Goal: Browse casually

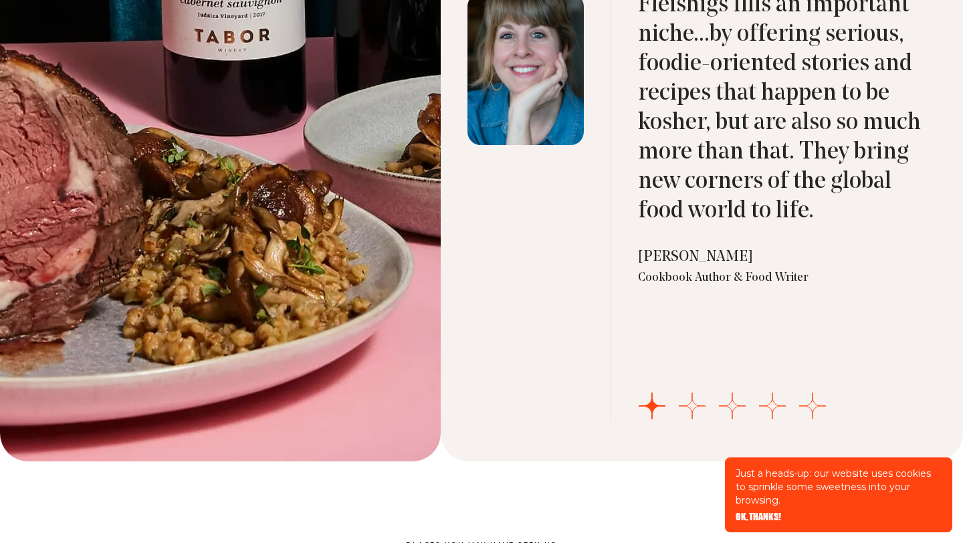
scroll to position [4463, 0]
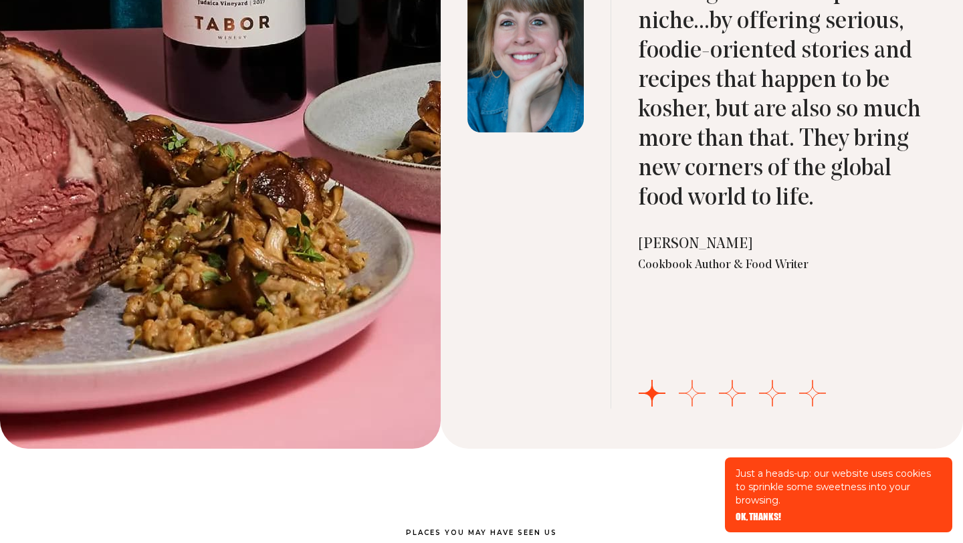
click at [690, 394] on button "Go to slide 2" at bounding box center [692, 393] width 27 height 27
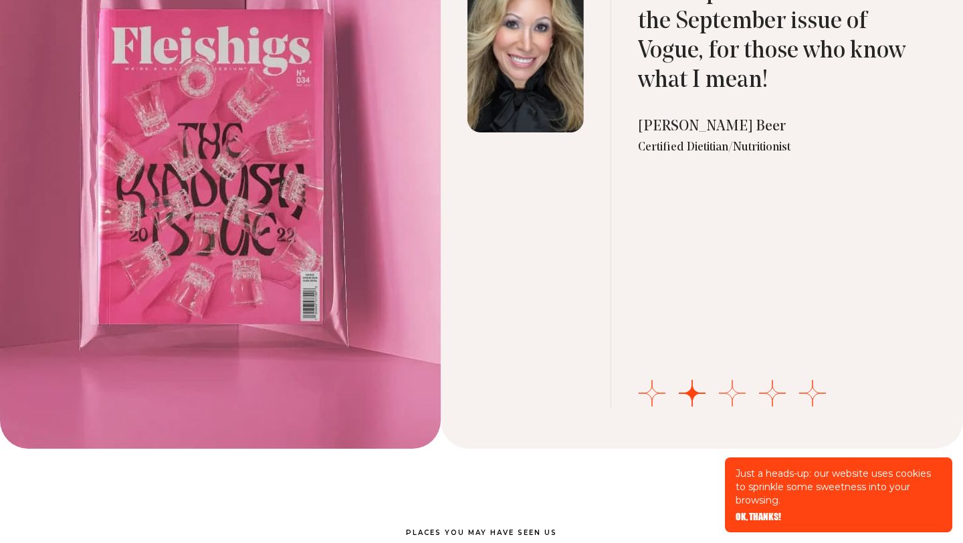
click at [726, 388] on button "Go to slide 3" at bounding box center [732, 393] width 27 height 27
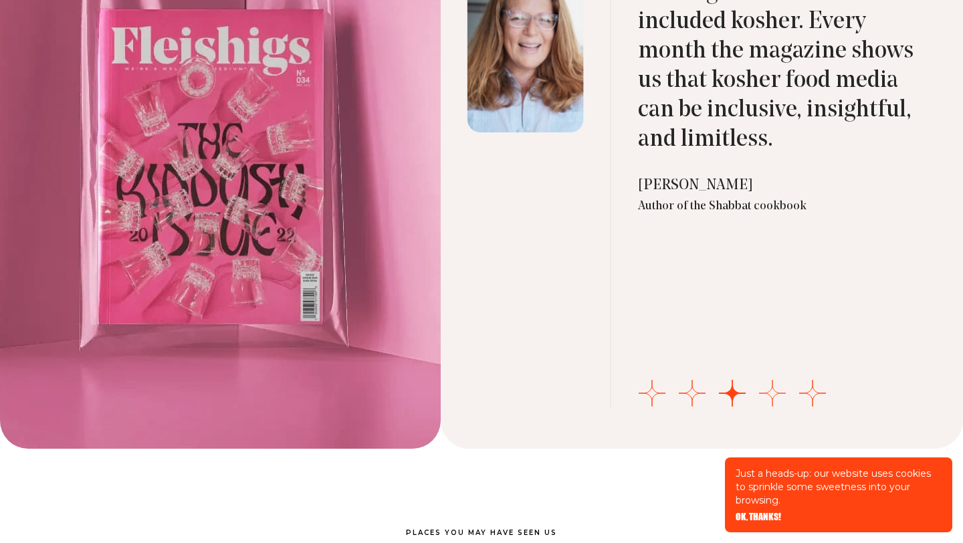
click at [778, 390] on button "Go to slide 4" at bounding box center [772, 393] width 27 height 27
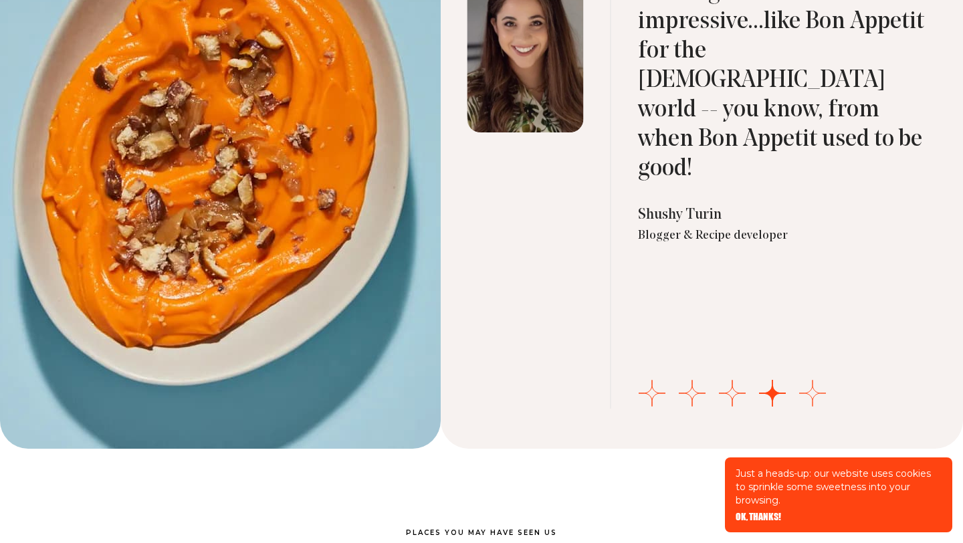
click at [813, 390] on button "Go to slide 5" at bounding box center [812, 393] width 27 height 27
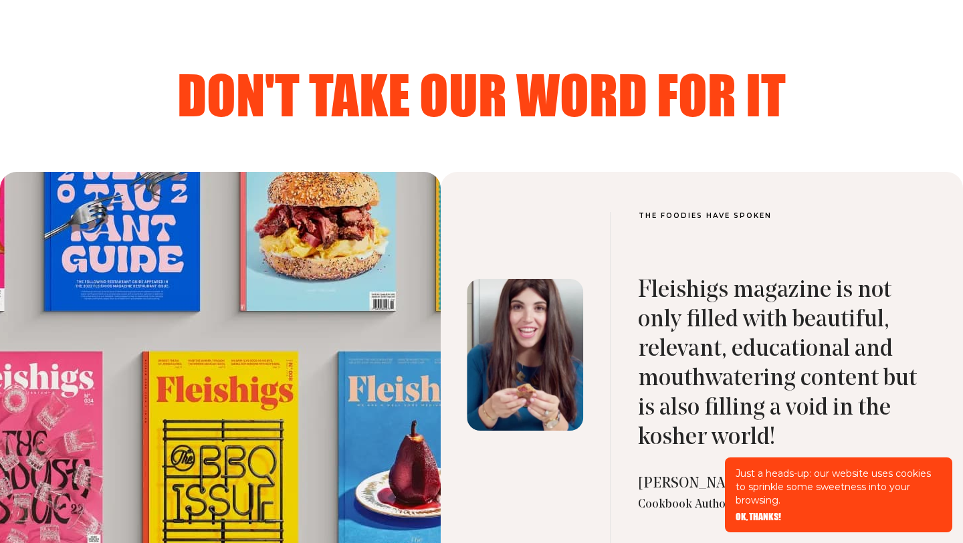
click at [286, 332] on div at bounding box center [220, 459] width 441 height 575
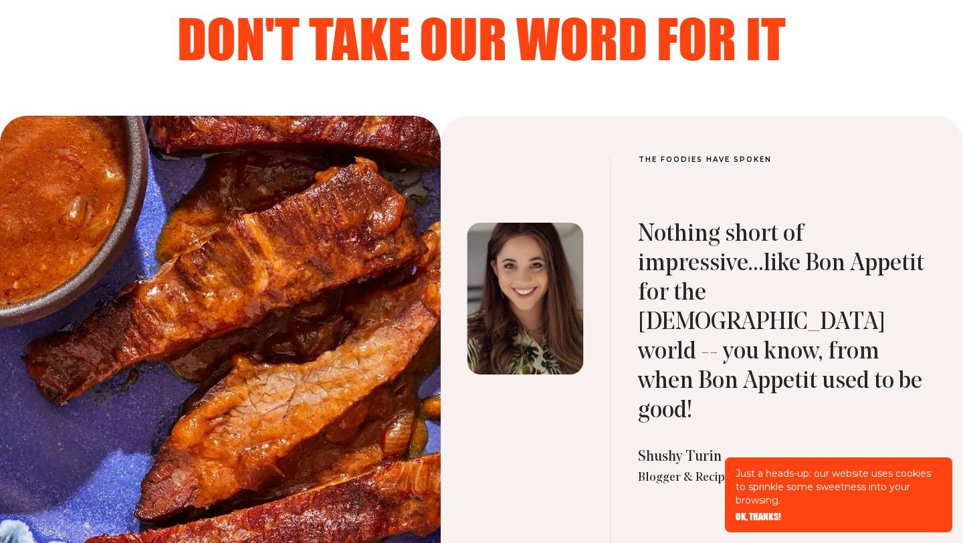
scroll to position [4211, 0]
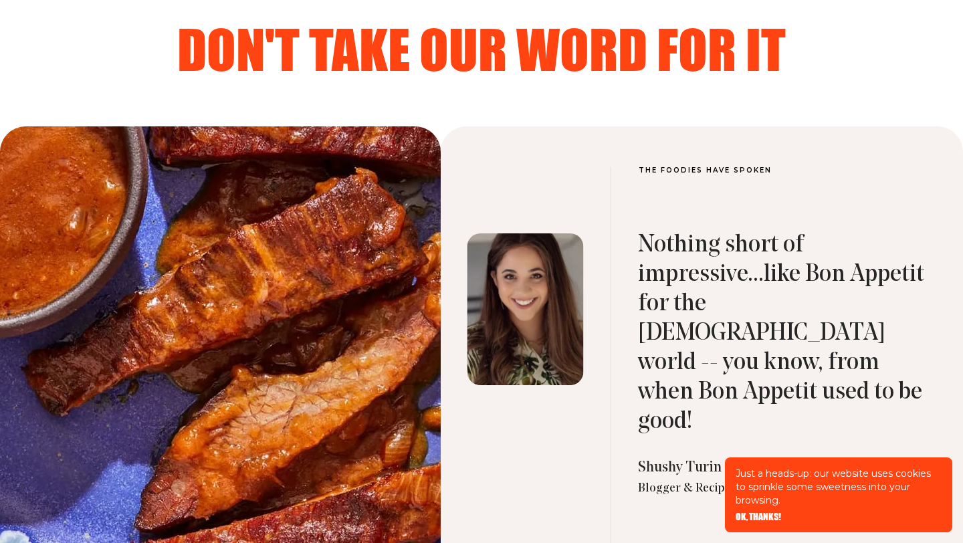
click at [286, 332] on div at bounding box center [220, 413] width 441 height 575
click at [237, 346] on div at bounding box center [220, 413] width 441 height 575
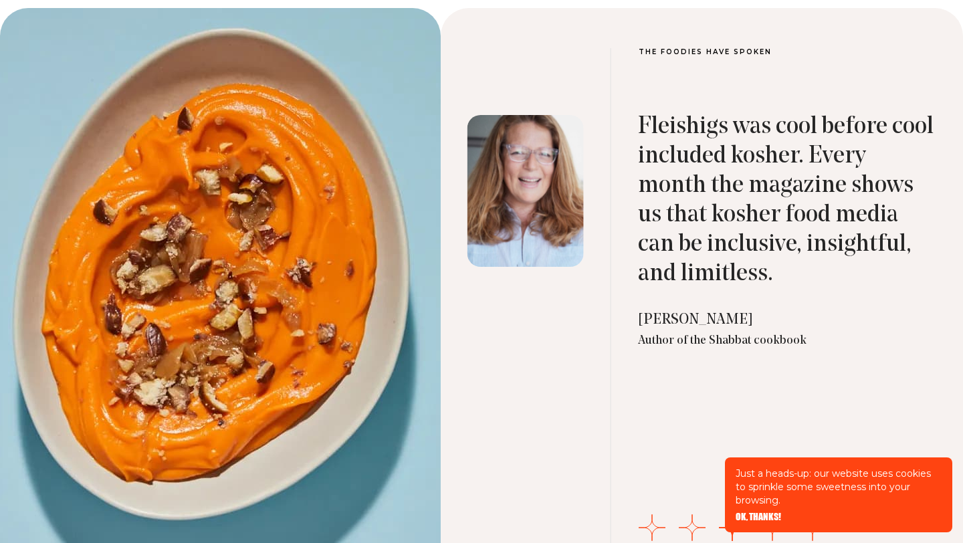
scroll to position [4323, 0]
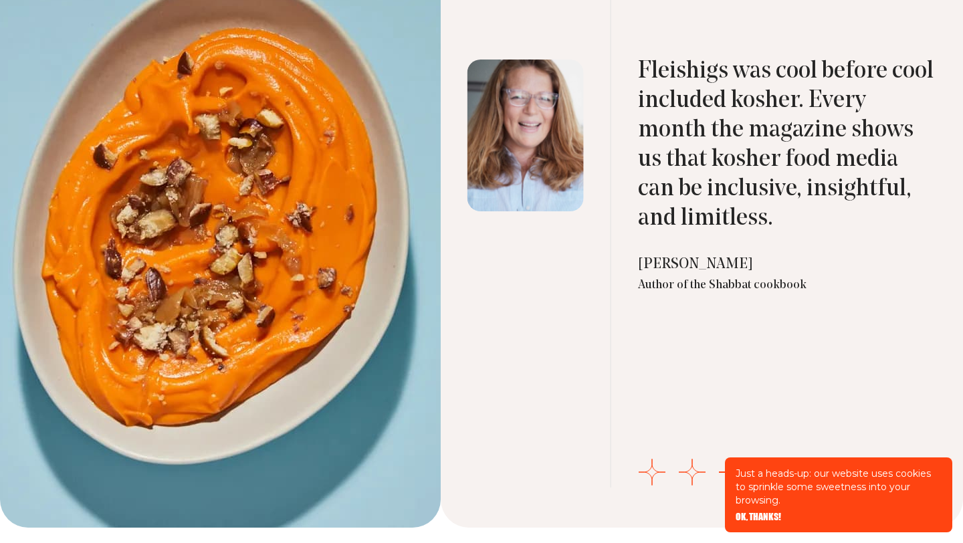
scroll to position [4381, 0]
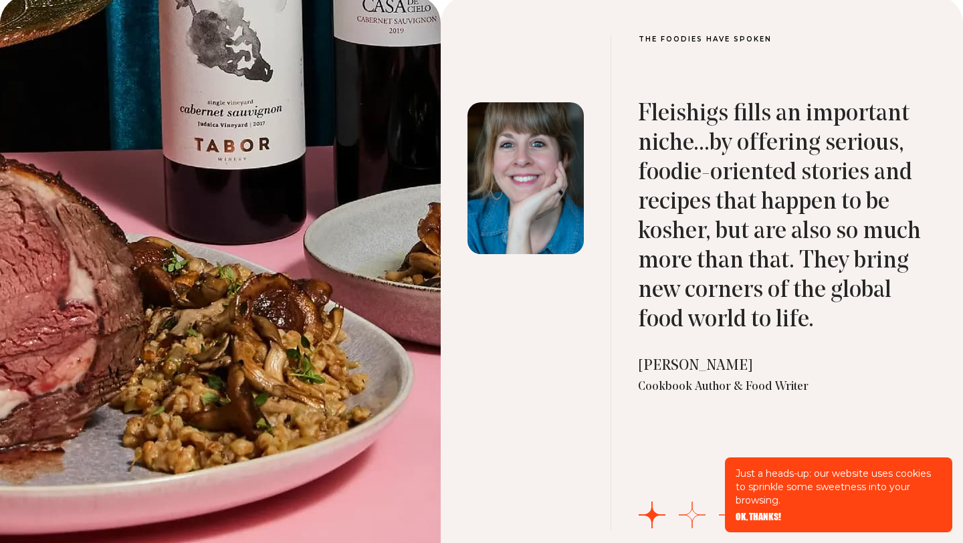
scroll to position [4345, 0]
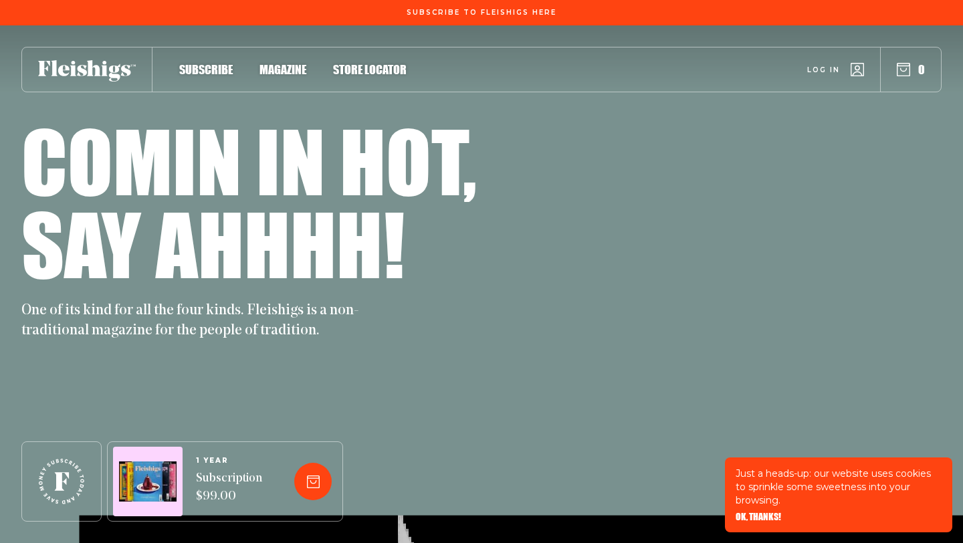
scroll to position [4345, 0]
